Goal: Task Accomplishment & Management: Use online tool/utility

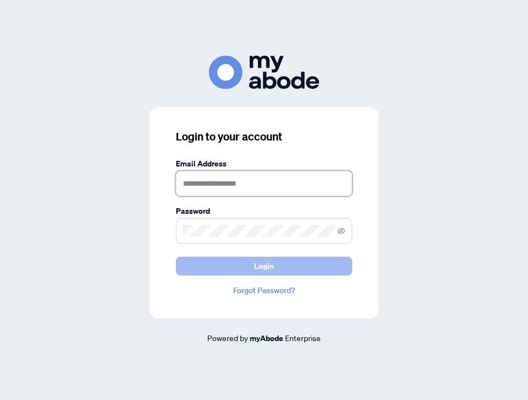
type input "**********"
click at [268, 258] on span "Login" at bounding box center [264, 266] width 20 height 18
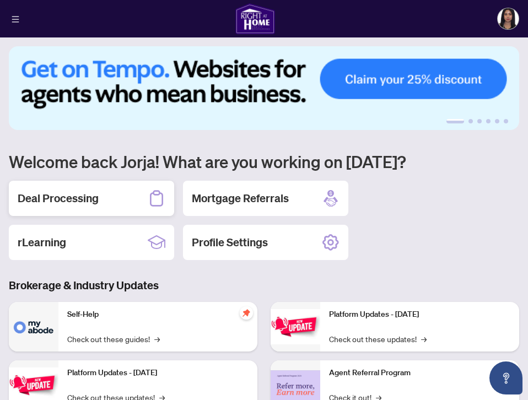
click at [66, 190] on div "Deal Processing" at bounding box center [91, 198] width 165 height 35
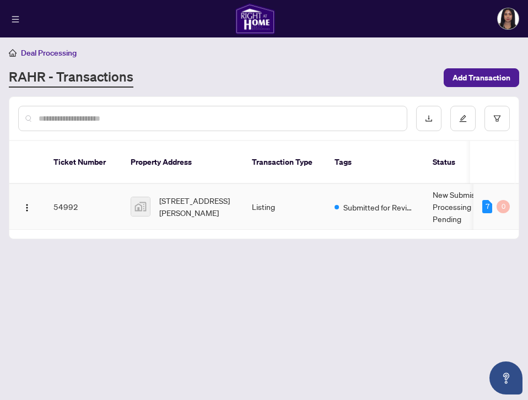
click at [311, 192] on td "Listing" at bounding box center [284, 207] width 83 height 46
click at [200, 195] on span "[STREET_ADDRESS][PERSON_NAME]" at bounding box center [196, 207] width 75 height 24
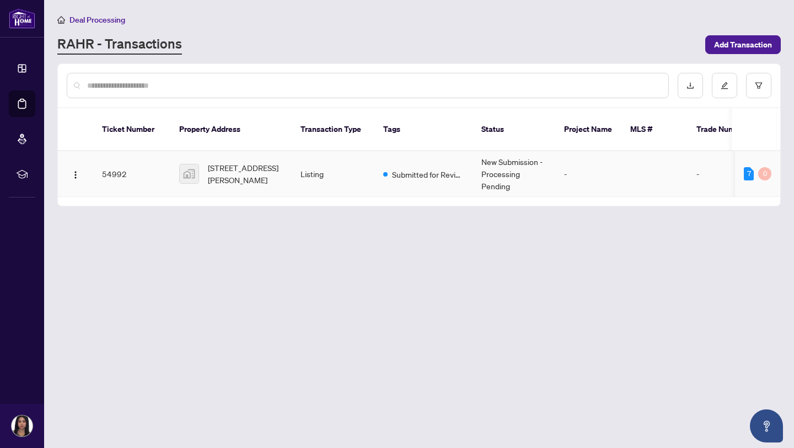
click at [527, 167] on div "7 0" at bounding box center [757, 173] width 28 height 13
click at [527, 170] on td "-" at bounding box center [588, 174] width 66 height 46
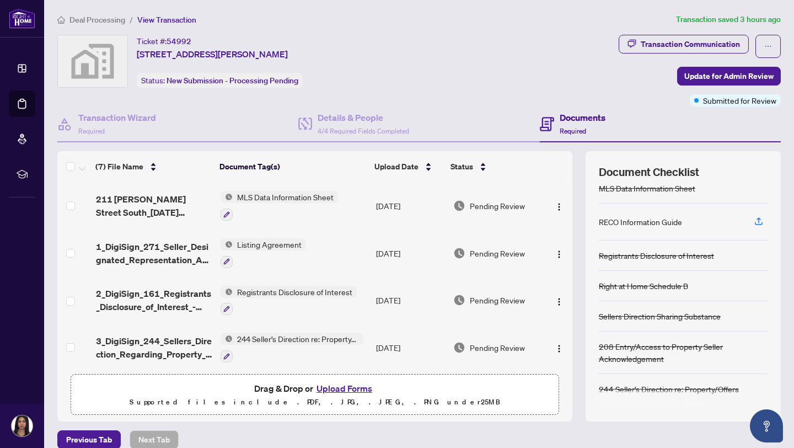
scroll to position [13, 0]
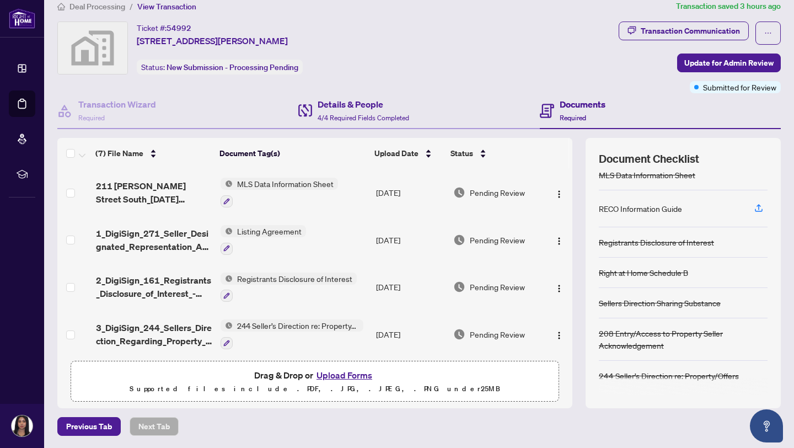
click at [387, 126] on div "Details & People 4/4 Required Fields Completed" at bounding box center [418, 111] width 241 height 36
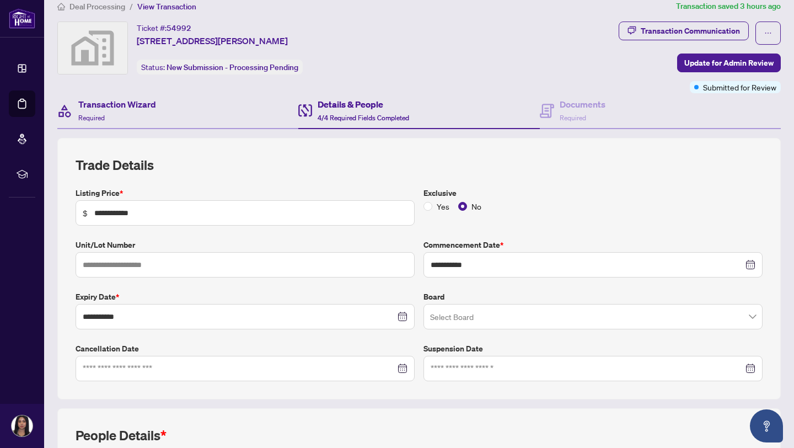
click at [218, 116] on div "Transaction Wizard Required" at bounding box center [177, 111] width 241 height 36
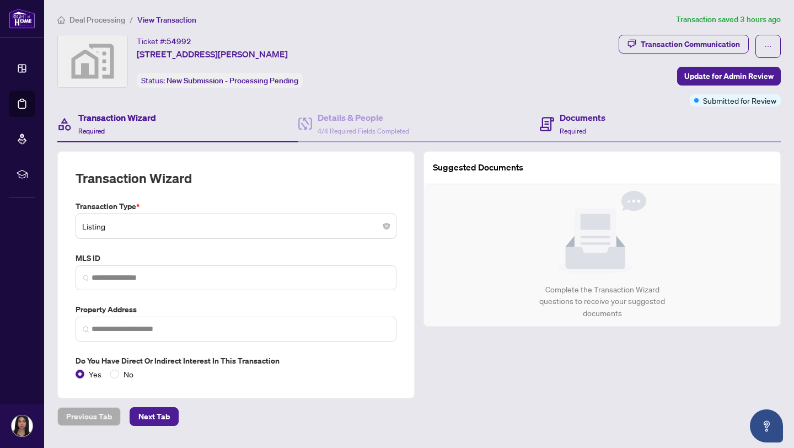
type input "**********"
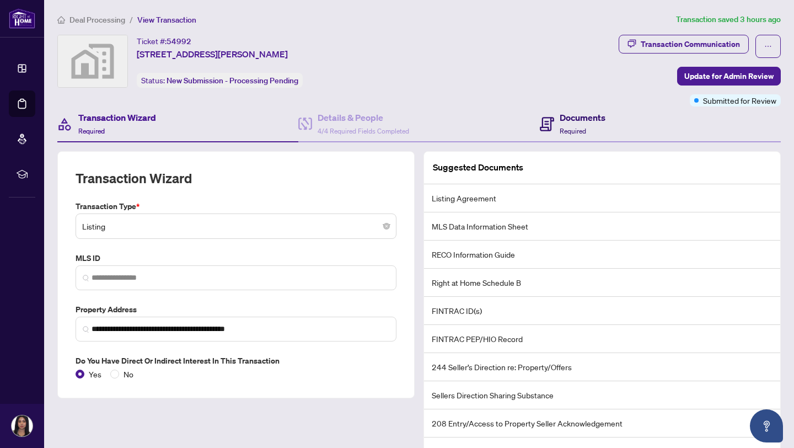
click at [527, 112] on h4 "Documents" at bounding box center [582, 117] width 46 height 13
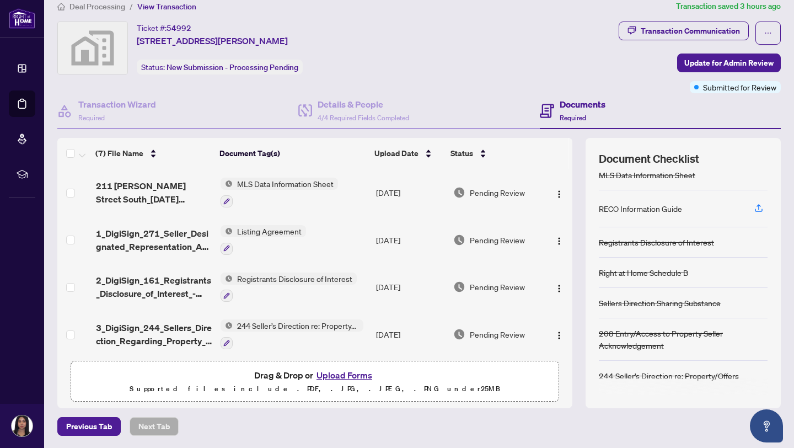
scroll to position [144, 0]
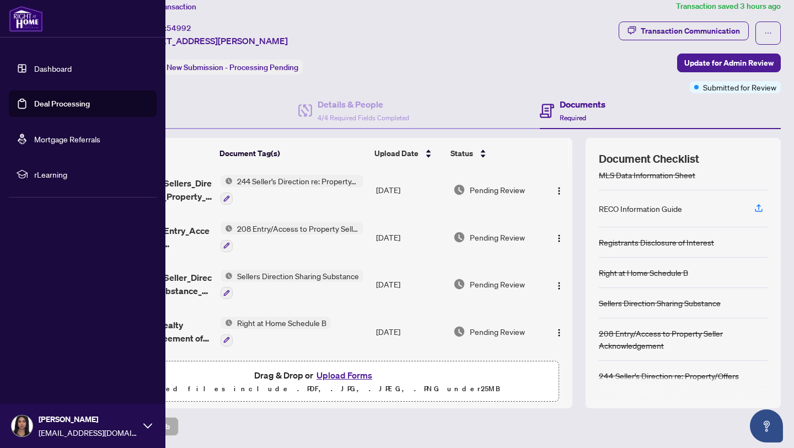
click at [34, 64] on link "Dashboard" at bounding box center [52, 68] width 37 height 10
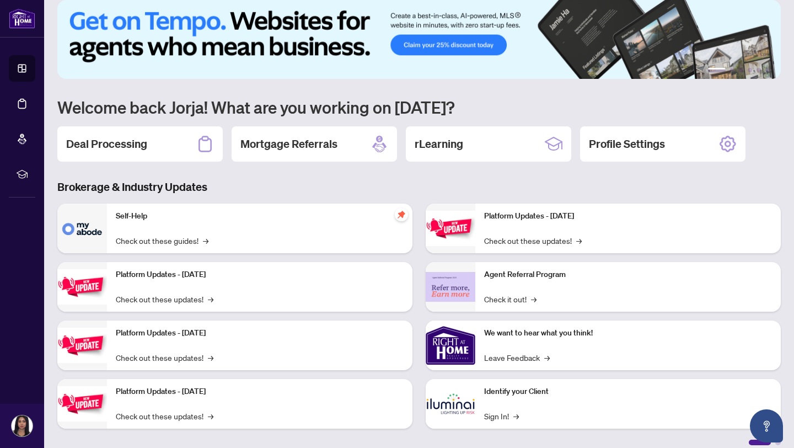
scroll to position [24, 0]
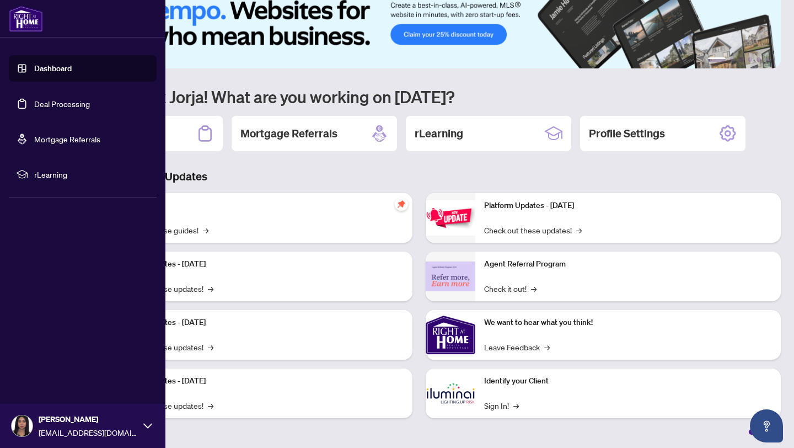
click at [71, 400] on span "[EMAIL_ADDRESS][DOMAIN_NAME]" at bounding box center [88, 432] width 99 height 12
click at [58, 367] on button "Logout" at bounding box center [83, 360] width 148 height 19
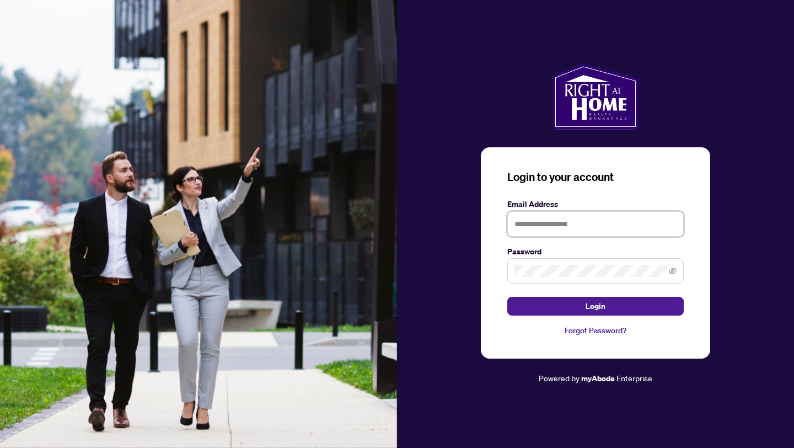
type input "**********"
